Goal: Task Accomplishment & Management: Manage account settings

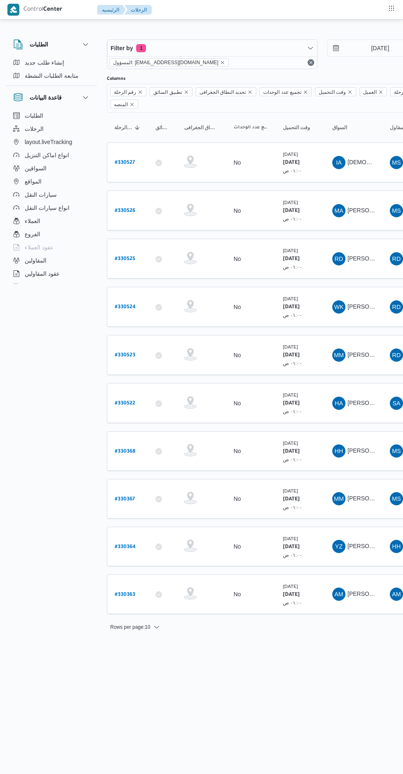
scroll to position [0, 13]
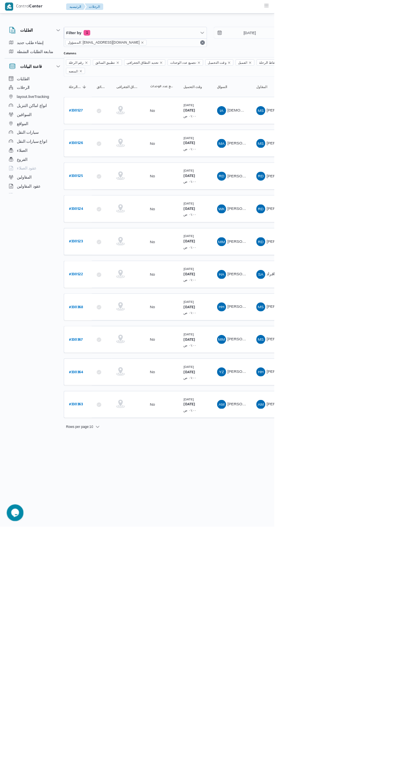
click at [118, 545] on b "# 330364" at bounding box center [112, 548] width 21 height 6
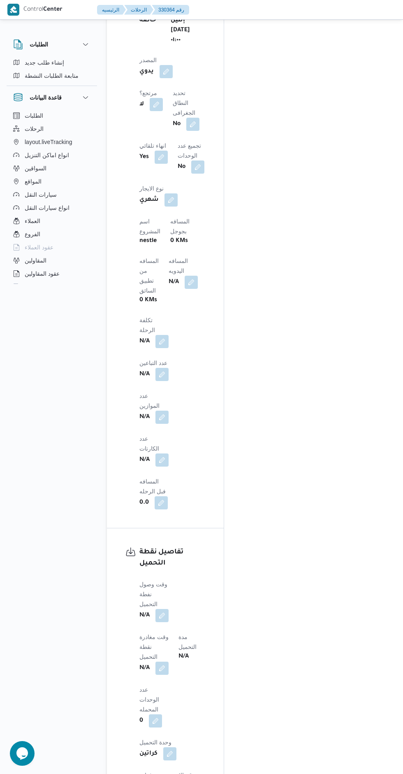
scroll to position [620, 0]
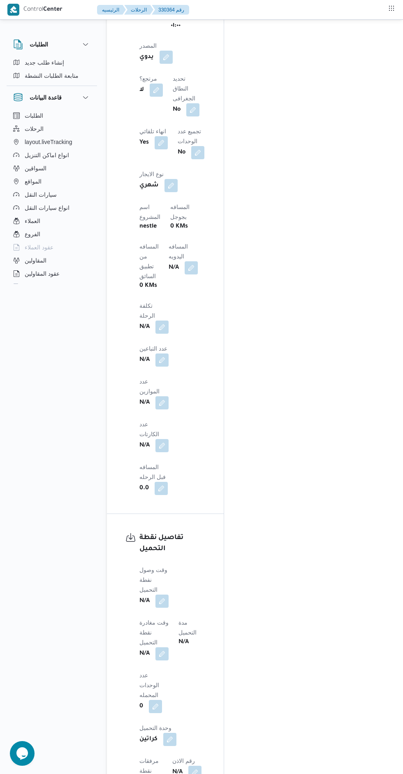
click at [164, 595] on button "button" at bounding box center [162, 601] width 13 height 13
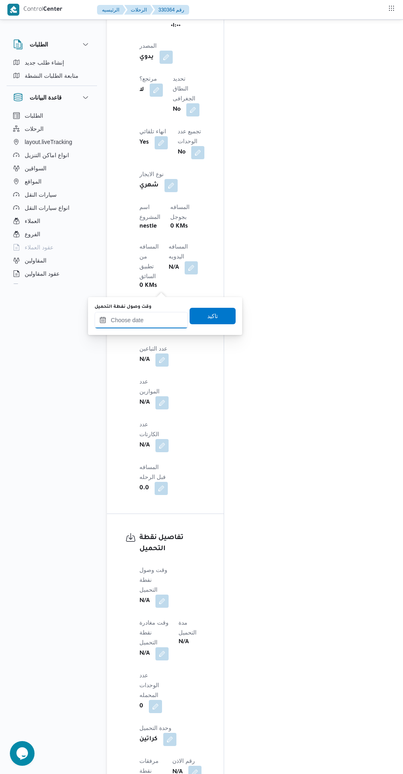
click at [155, 322] on input "وقت وصول نفطة التحميل" at bounding box center [141, 320] width 93 height 16
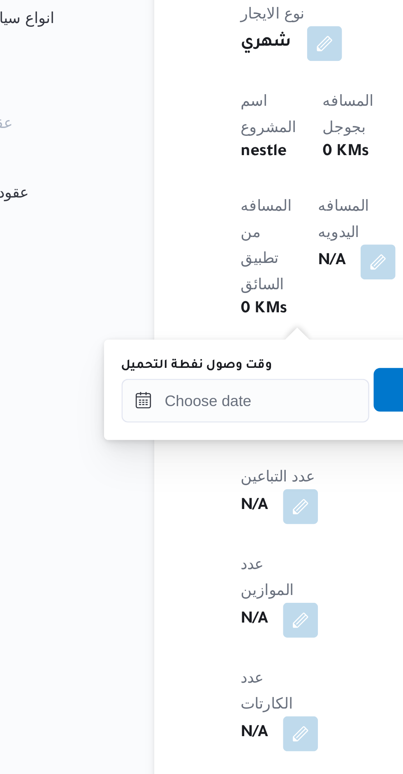
scroll to position [588, 0]
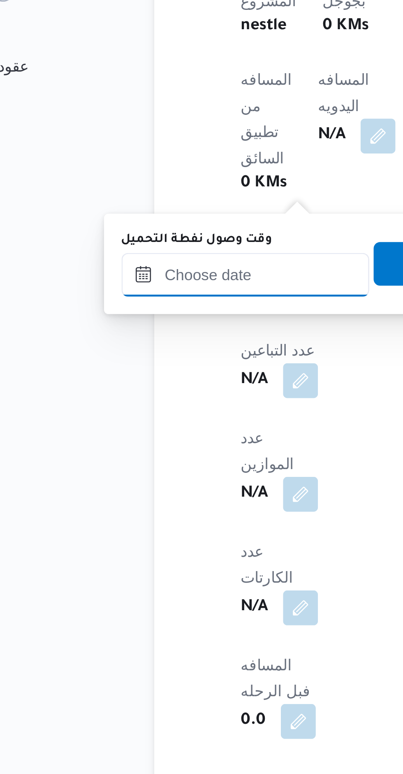
click at [154, 354] on input "وقت وصول نفطة التحميل" at bounding box center [141, 352] width 93 height 16
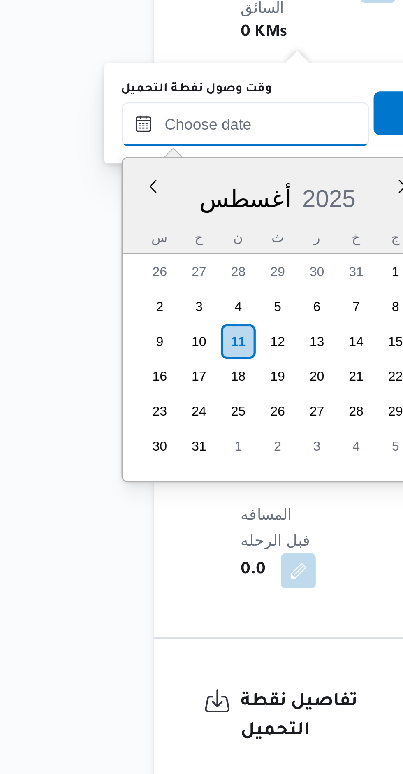
scroll to position [230, 0]
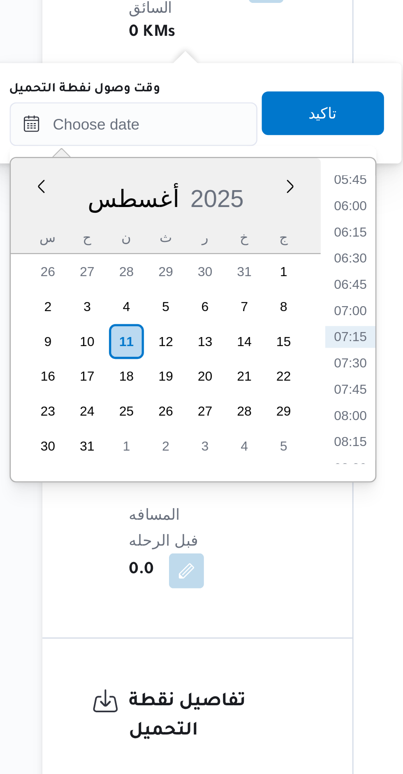
click at [225, 393] on li "06:15" at bounding box center [223, 393] width 19 height 8
type input "[DATE] ٠٦:١٥"
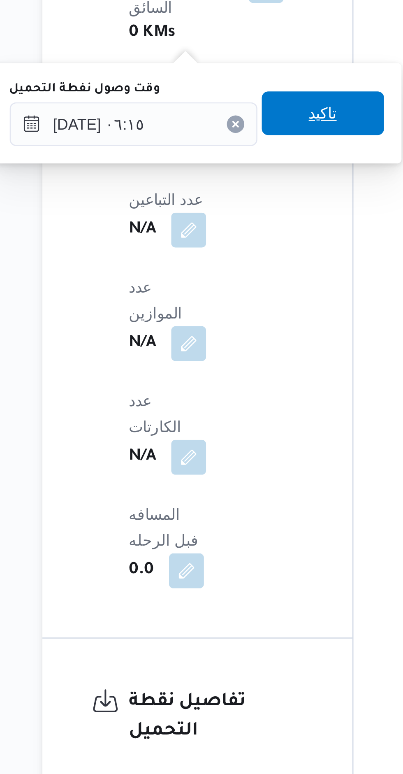
click at [219, 348] on span "تاكيد" at bounding box center [213, 348] width 46 height 16
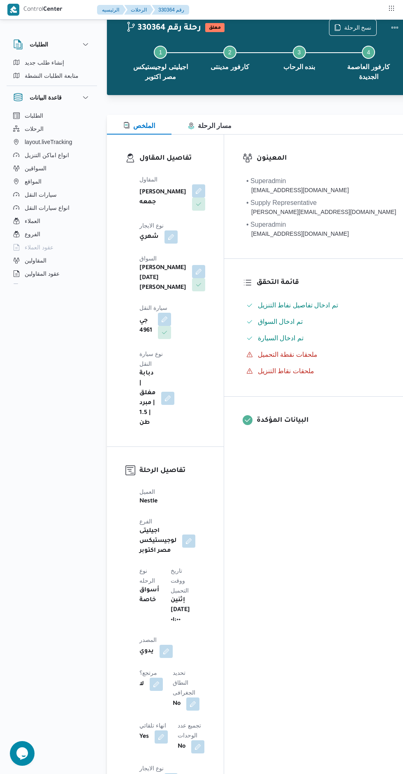
scroll to position [0, 0]
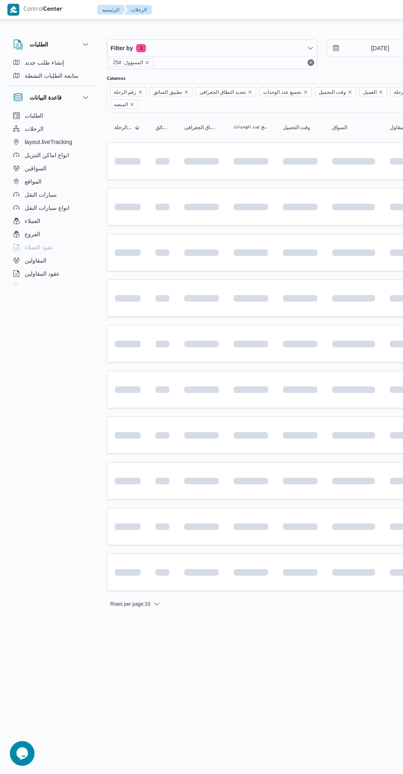
scroll to position [0, 13]
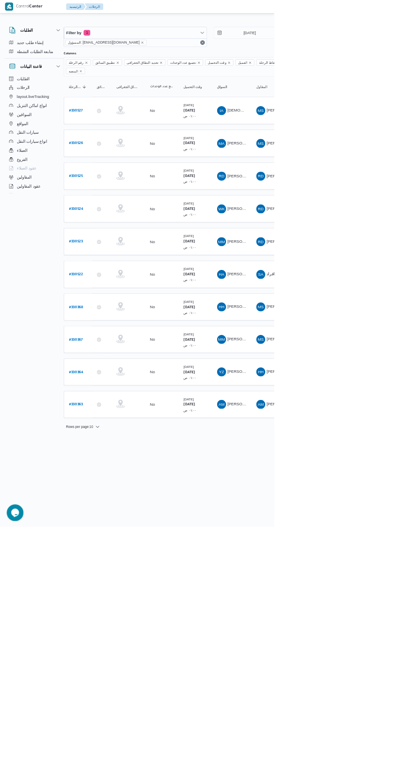
click at [113, 449] on b "# 330368" at bounding box center [112, 452] width 21 height 6
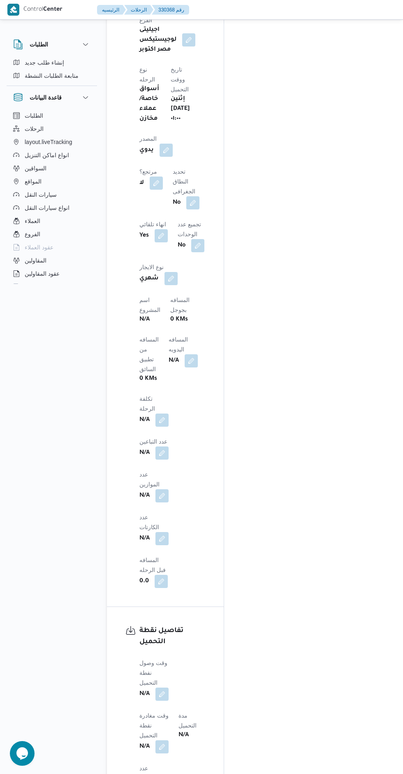
scroll to position [566, 0]
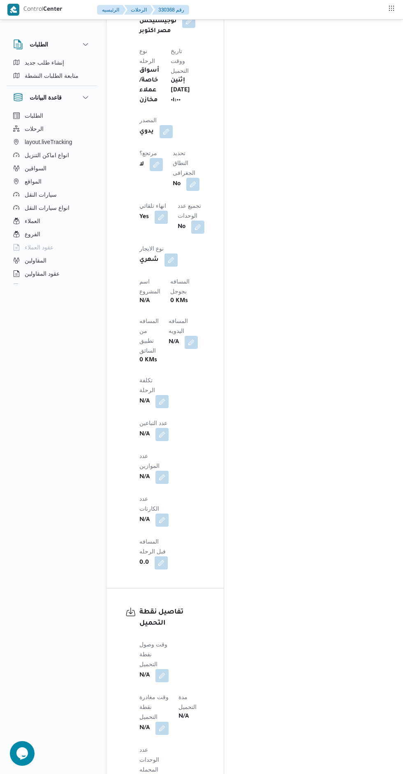
click at [167, 669] on button "button" at bounding box center [162, 675] width 13 height 13
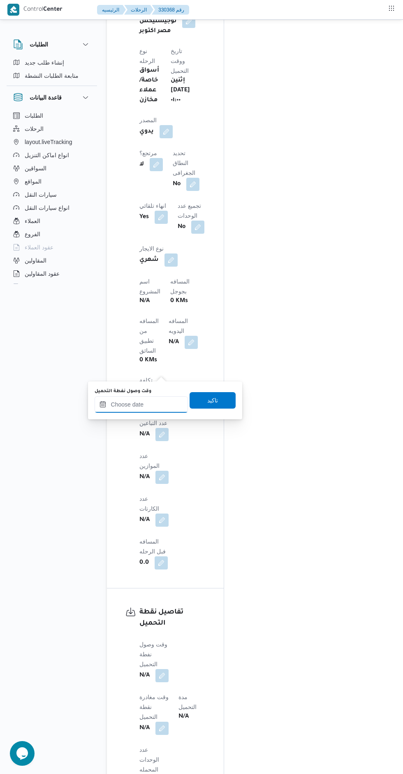
click at [152, 404] on input "وقت وصول نفطة التحميل" at bounding box center [141, 404] width 93 height 16
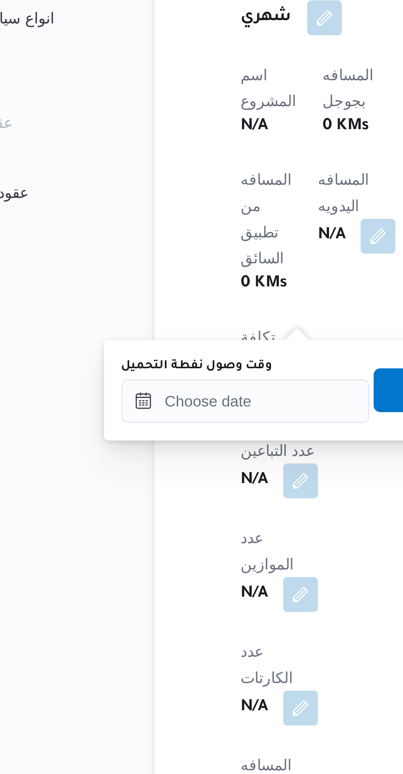
scroll to position [618, 0]
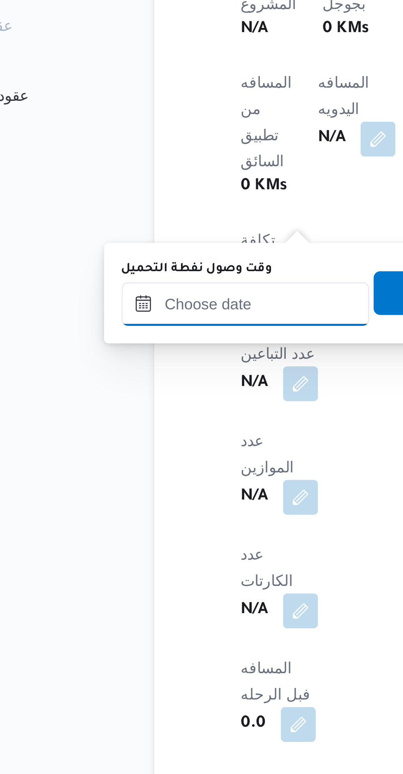
click at [152, 351] on input "وقت وصول نفطة التحميل" at bounding box center [141, 352] width 93 height 16
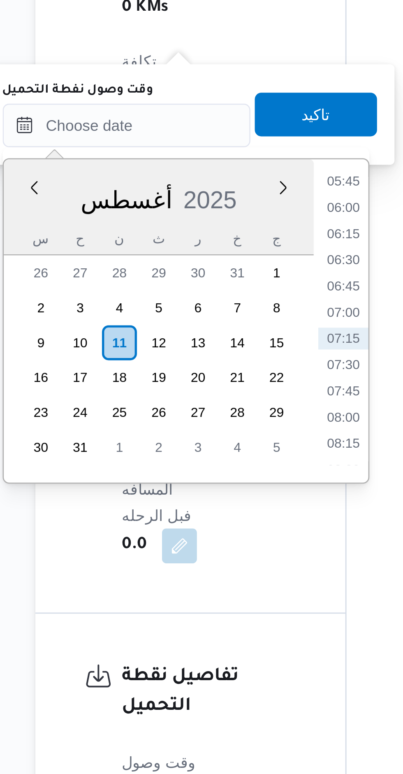
click at [226, 433] on li "07:15" at bounding box center [223, 433] width 19 height 8
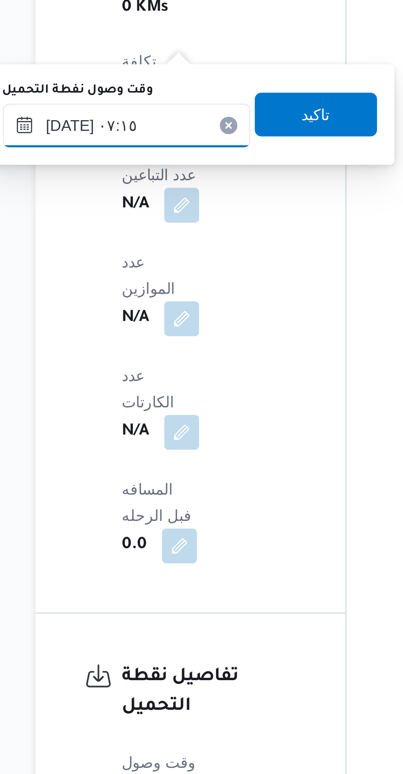
click at [121, 355] on input "[DATE] ٠٧:١٥" at bounding box center [141, 352] width 93 height 16
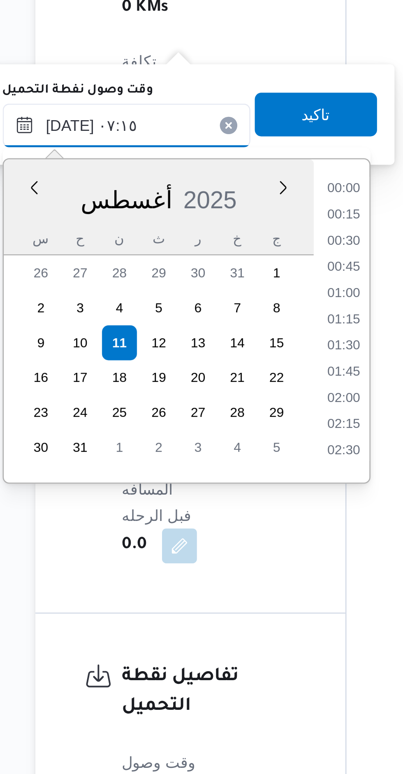
scroll to position [230, 0]
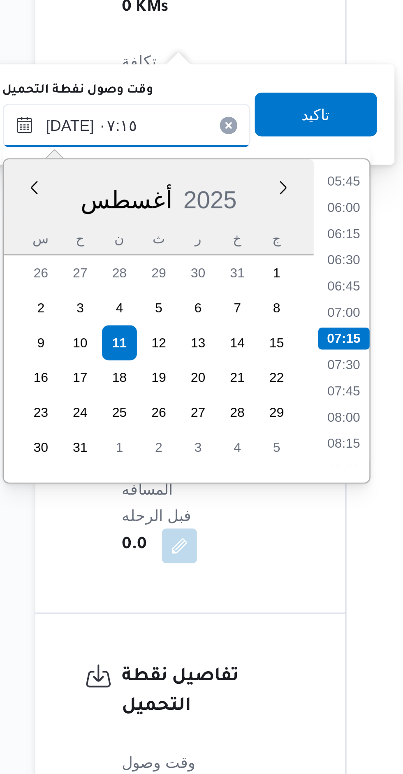
click at [121, 355] on input "[DATE] ٠٧:١٥" at bounding box center [141, 352] width 93 height 16
click at [121, 353] on input "[DATE] ٠٧:١٥" at bounding box center [141, 352] width 93 height 16
click at [117, 353] on input "[DATE] ٠٧:١٥" at bounding box center [141, 352] width 93 height 16
type input "[DATE] ٠٧:١٠"
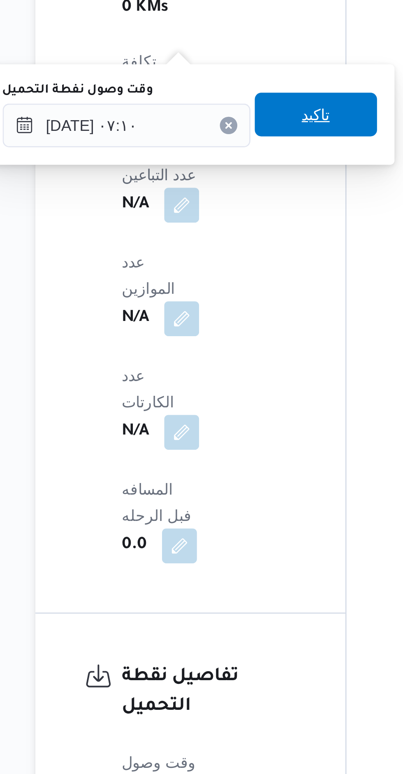
click at [217, 353] on span "تاكيد" at bounding box center [213, 348] width 46 height 16
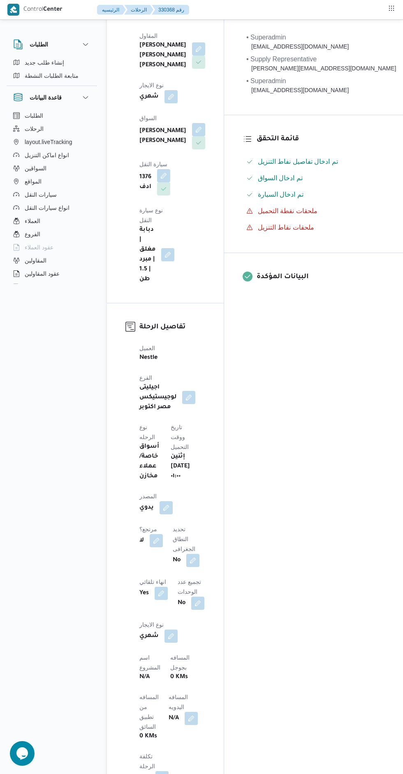
scroll to position [0, 0]
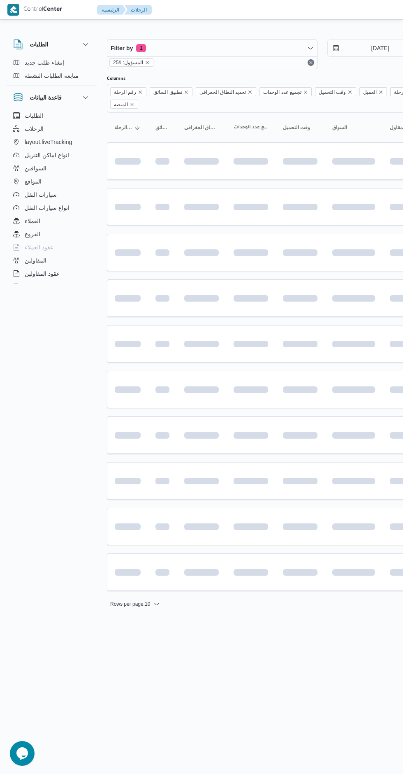
scroll to position [0, 13]
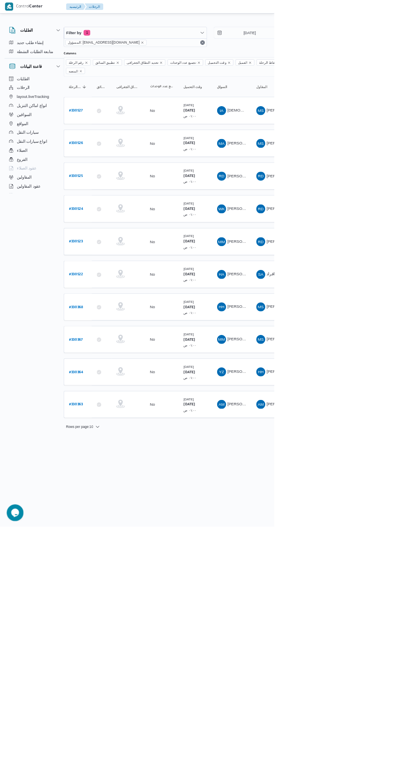
click at [353, 399] on span "[PERSON_NAME]" at bounding box center [358, 402] width 47 height 7
click at [357, 683] on html "Control Center الرئيسيه الرحلات English عربي Dark mode Logout الطلبات إنشاء طلب…" at bounding box center [188, 387] width 403 height 774
click at [357, 158] on span "[DEMOGRAPHIC_DATA] [PERSON_NAME]" at bounding box center [392, 161] width 114 height 7
click at [119, 160] on b "# 330527" at bounding box center [112, 163] width 20 height 6
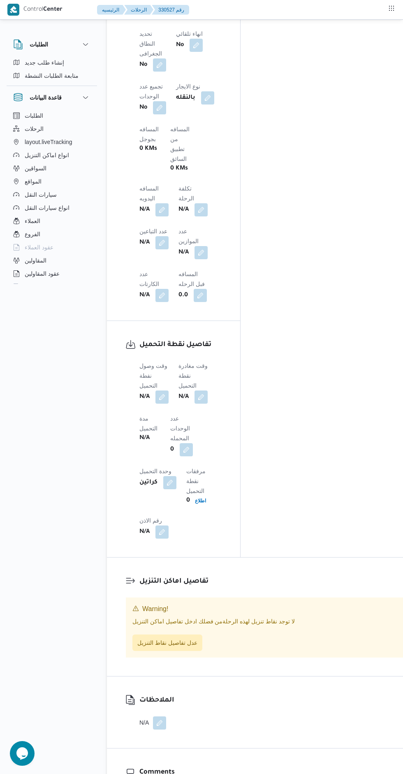
scroll to position [608, 0]
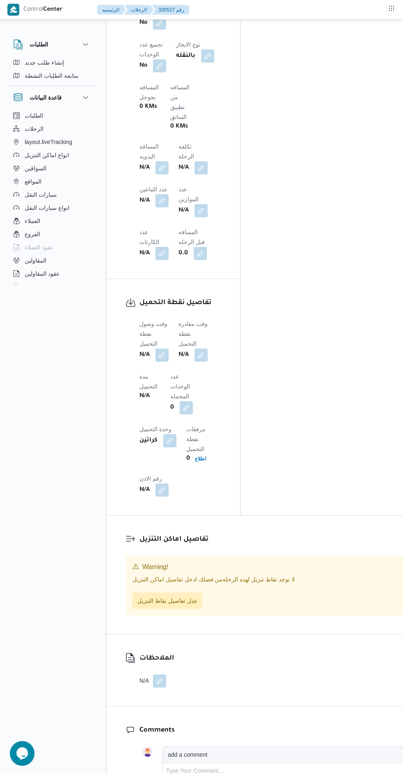
click at [171, 434] on button "button" at bounding box center [169, 440] width 13 height 13
select select "cases"
click at [272, 292] on div "المعينون • Superadmin [EMAIL_ADDRESS][DOMAIN_NAME] • Supply Representative [PER…" at bounding box center [338, 7] width 194 height 1016
click at [166, 349] on button "button" at bounding box center [162, 355] width 13 height 13
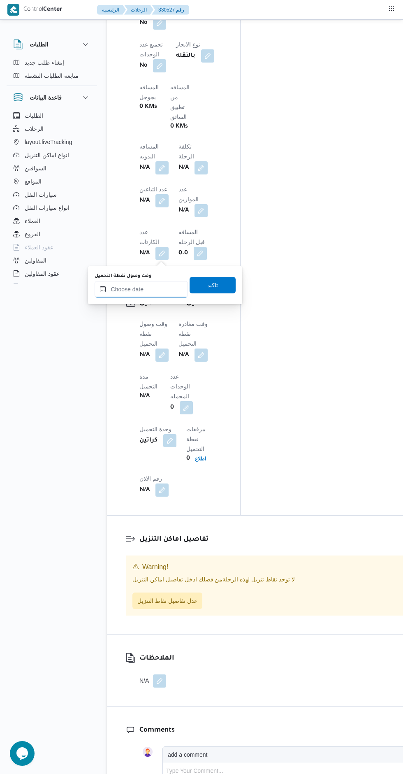
click at [155, 290] on input "وقت وصول نفطة التحميل" at bounding box center [141, 289] width 93 height 16
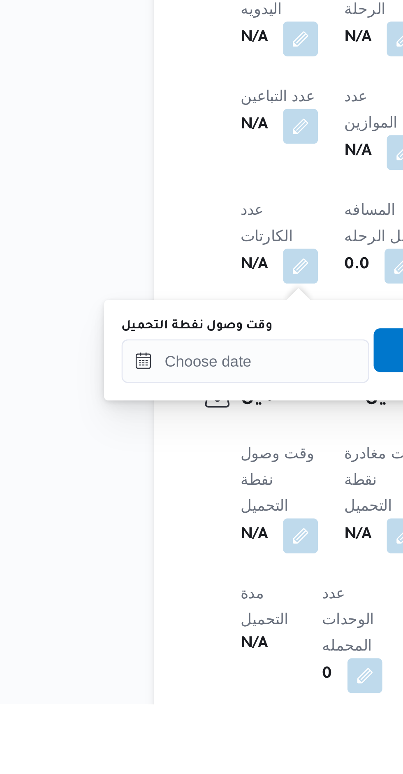
scroll to position [253, 0]
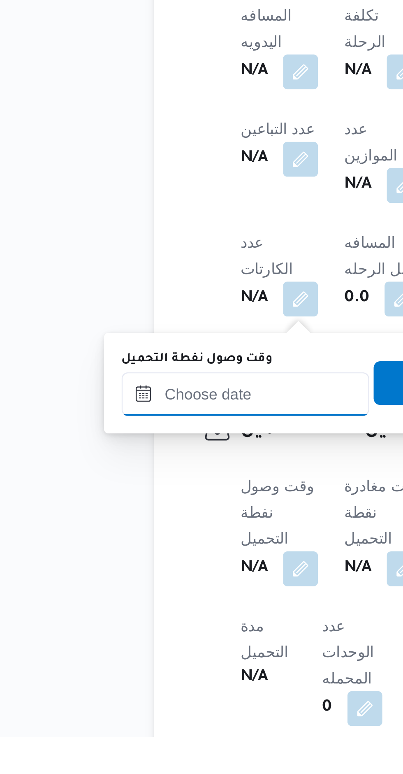
click at [149, 642] on input "وقت وصول نفطة التحميل" at bounding box center [141, 645] width 93 height 16
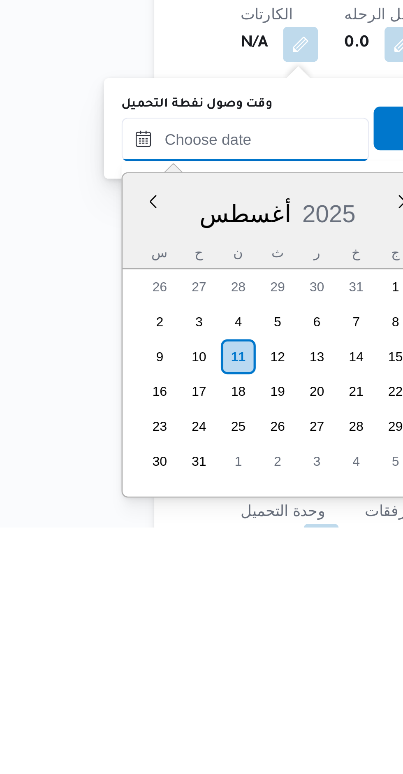
scroll to position [270, 0]
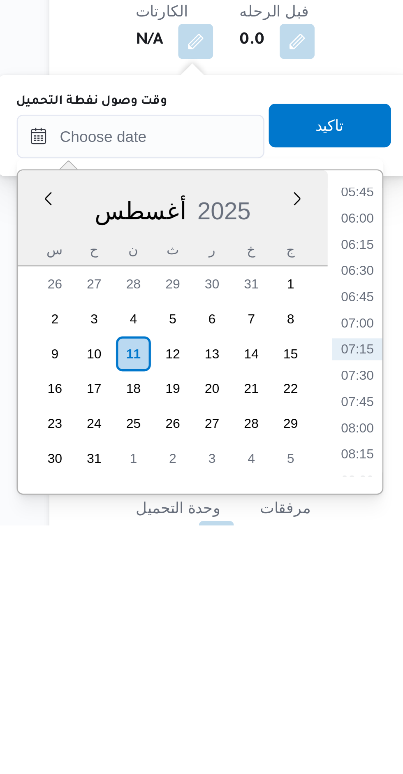
click at [228, 650] on li "05:45" at bounding box center [223, 649] width 19 height 8
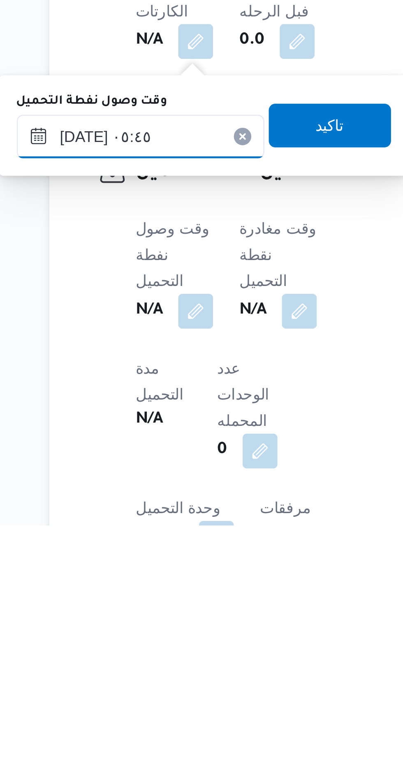
click at [160, 631] on input "[DATE] ٠٥:٤٥" at bounding box center [141, 628] width 93 height 16
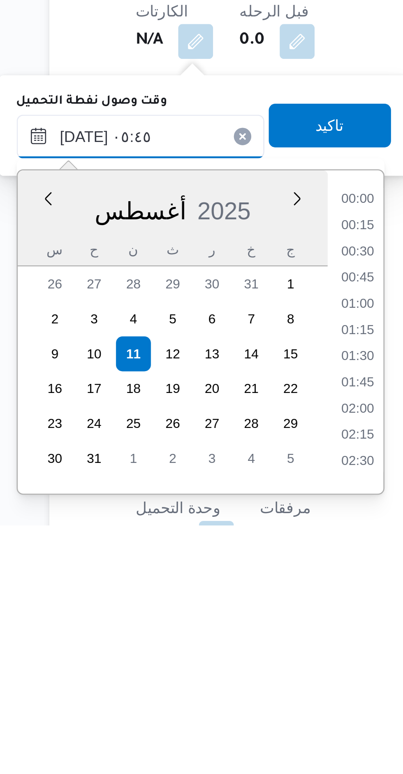
scroll to position [170, 0]
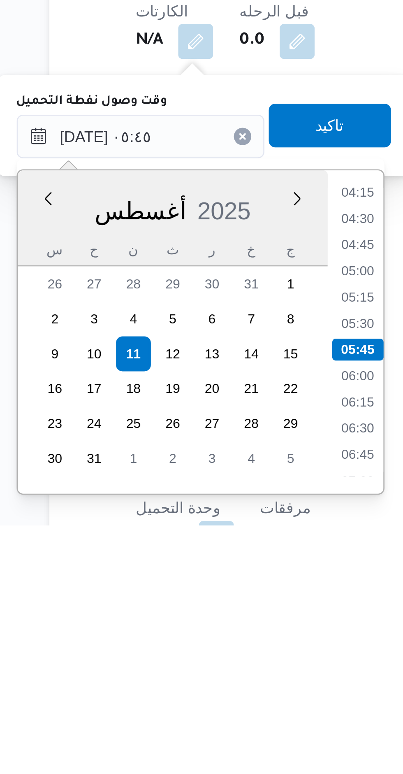
click at [226, 700] on li "05:30" at bounding box center [223, 698] width 19 height 8
type input "[DATE] ٠٥:٣٠"
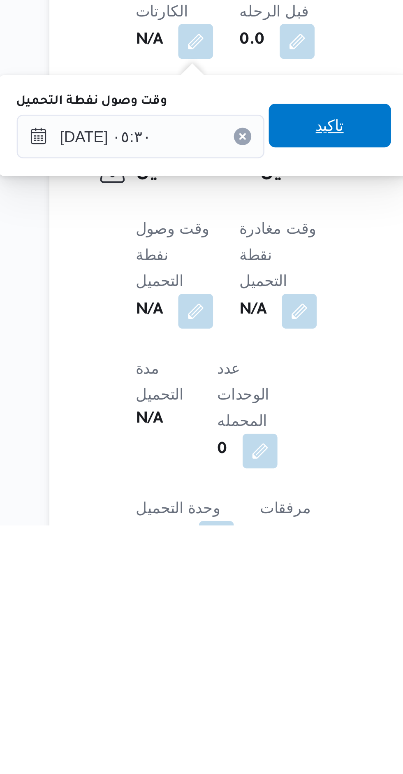
click at [216, 626] on span "تاكيد" at bounding box center [213, 623] width 46 height 16
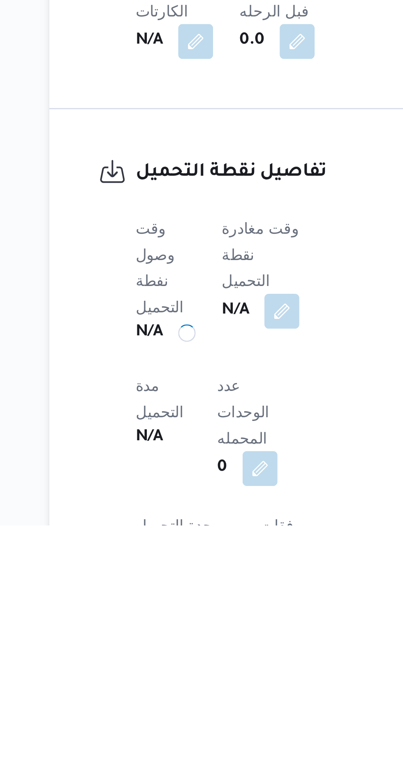
scroll to position [270, 0]
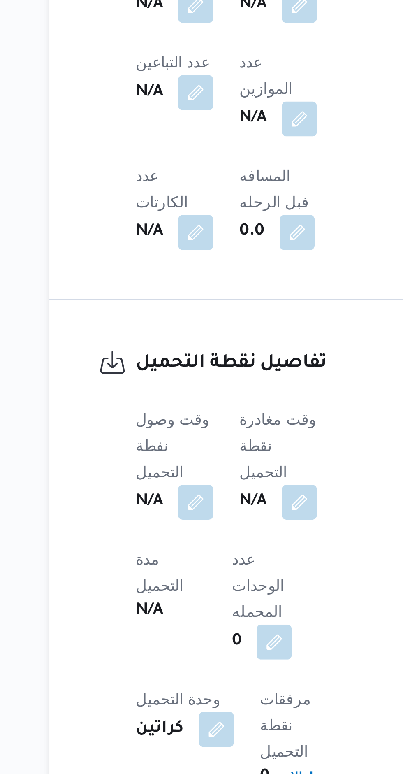
click at [189, 650] on b "N/A" at bounding box center [184, 655] width 10 height 10
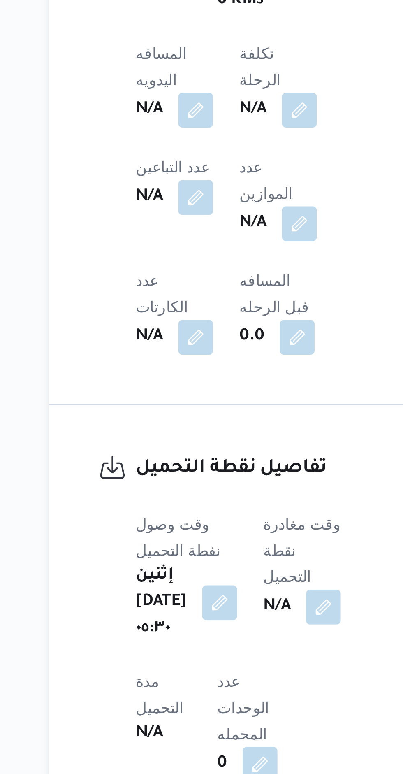
click at [217, 687] on button "button" at bounding box center [210, 693] width 13 height 13
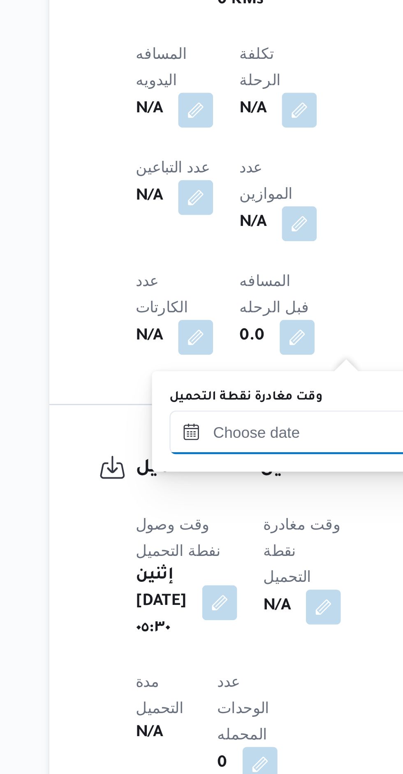
click at [198, 626] on input "وقت مغادرة نقطة التحميل" at bounding box center [198, 628] width 93 height 16
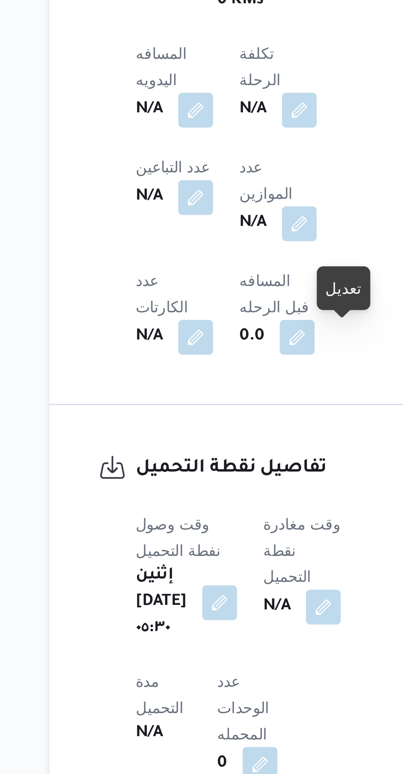
scroll to position [270, 0]
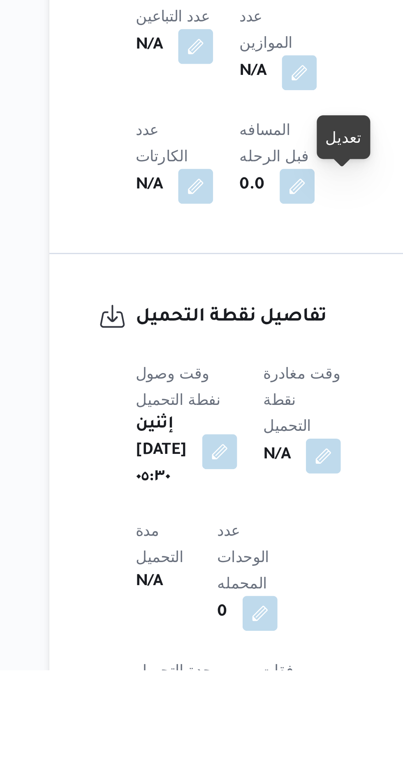
click at [217, 687] on button "button" at bounding box center [210, 693] width 13 height 13
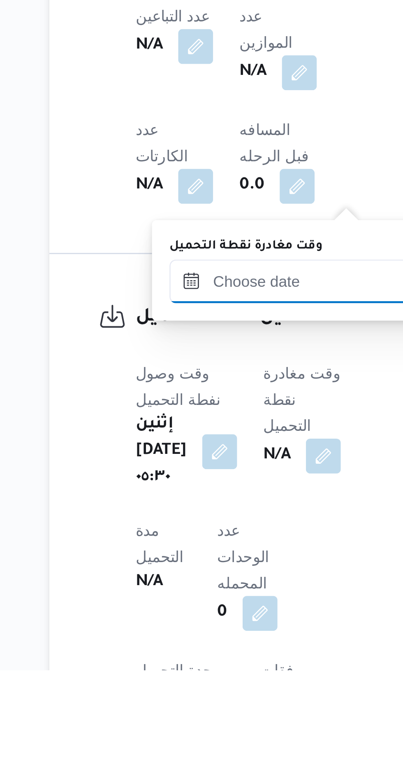
click at [206, 628] on input "وقت مغادرة نقطة التحميل" at bounding box center [198, 628] width 93 height 16
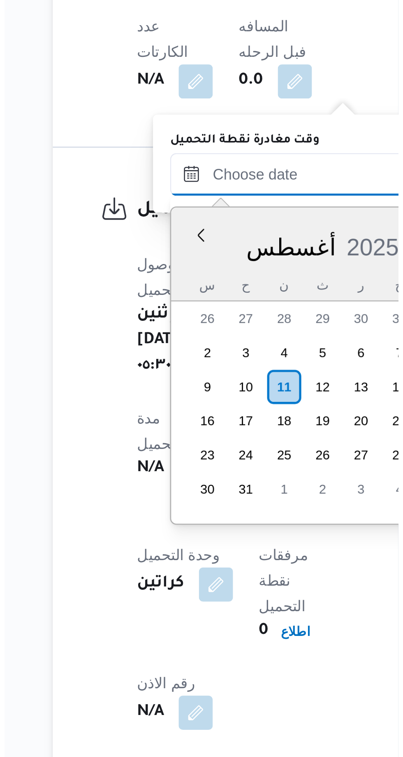
scroll to position [230, 0]
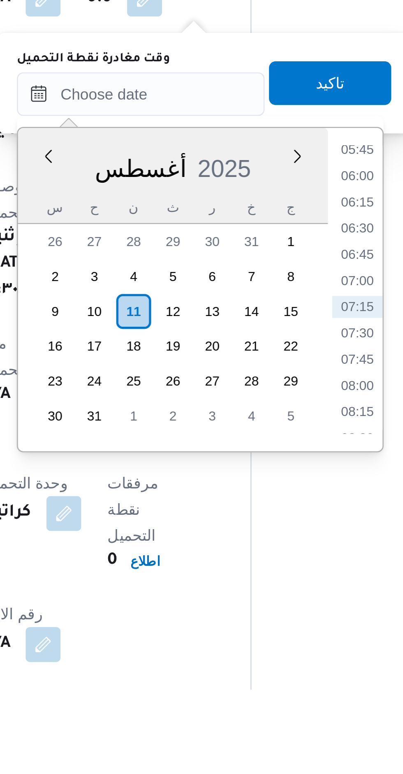
click at [283, 610] on li "06:45" at bounding box center [280, 610] width 19 height 8
type input "[DATE] ٠٦:٤٥"
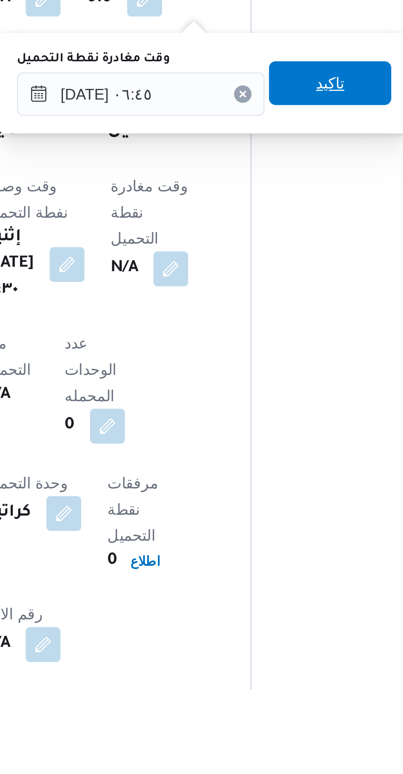
click at [279, 550] on span "تاكيد" at bounding box center [270, 546] width 46 height 16
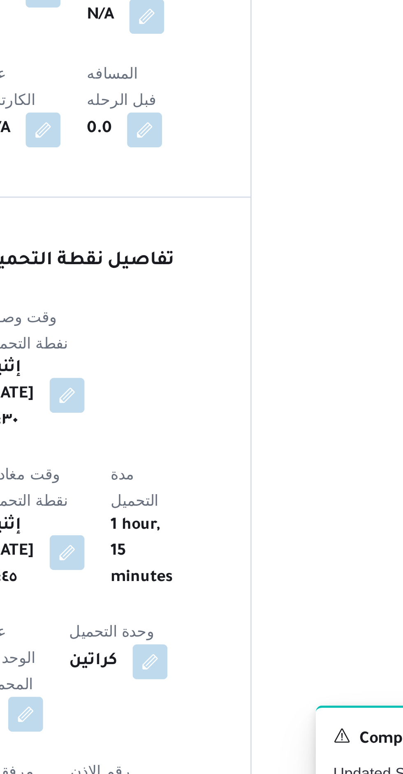
scroll to position [352, 0]
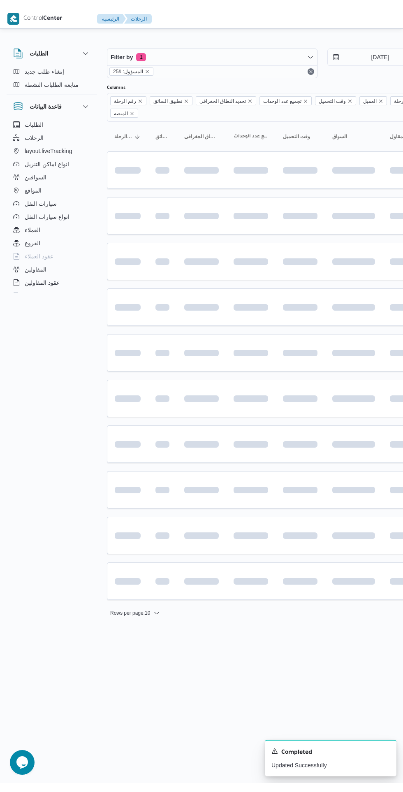
scroll to position [0, 13]
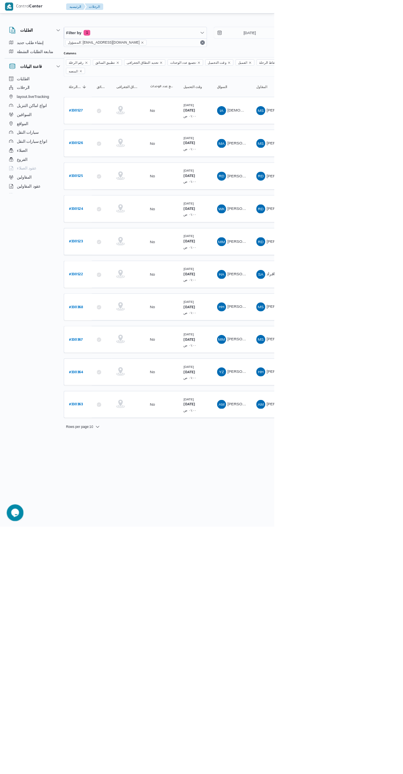
click at [363, 394] on div "HA [PERSON_NAME]" at bounding box center [340, 404] width 49 height 20
click at [364, 394] on div "HA [PERSON_NAME]" at bounding box center [340, 404] width 49 height 20
click at [359, 399] on span "[PERSON_NAME]" at bounding box center [358, 402] width 47 height 7
click at [377, 729] on html "Control Center الرئيسيه الرحلات English عربي Dark mode Logout الطلبات إنشاء طلب…" at bounding box center [188, 387] width 403 height 774
click at [363, 345] on div "MM [PERSON_NAME]" at bounding box center [340, 355] width 49 height 20
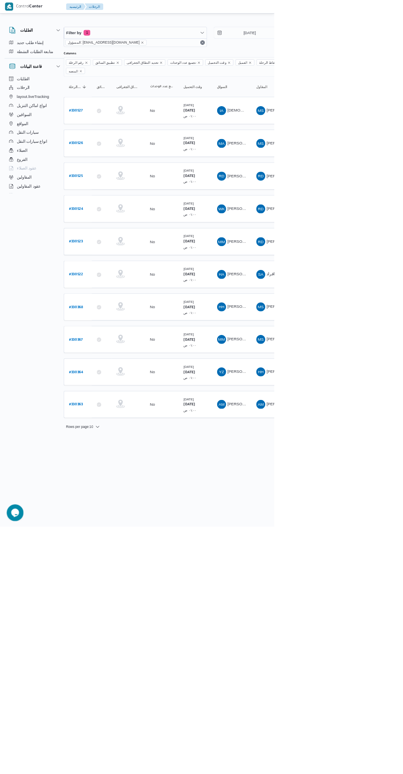
click at [366, 342] on td "السواق MM [PERSON_NAME]" at bounding box center [341, 355] width 58 height 40
click at [360, 757] on html "Control Center الرئيسيه الرحلات English عربي Dark mode Logout الطلبات إنشاء طلب…" at bounding box center [188, 387] width 403 height 774
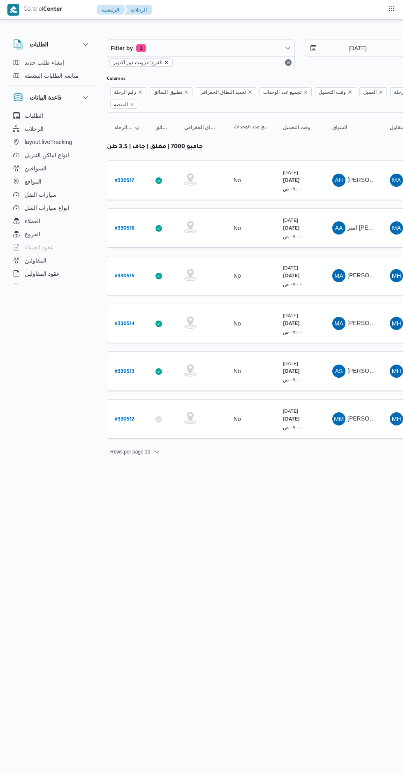
scroll to position [0, 13]
